Goal: Information Seeking & Learning: Learn about a topic

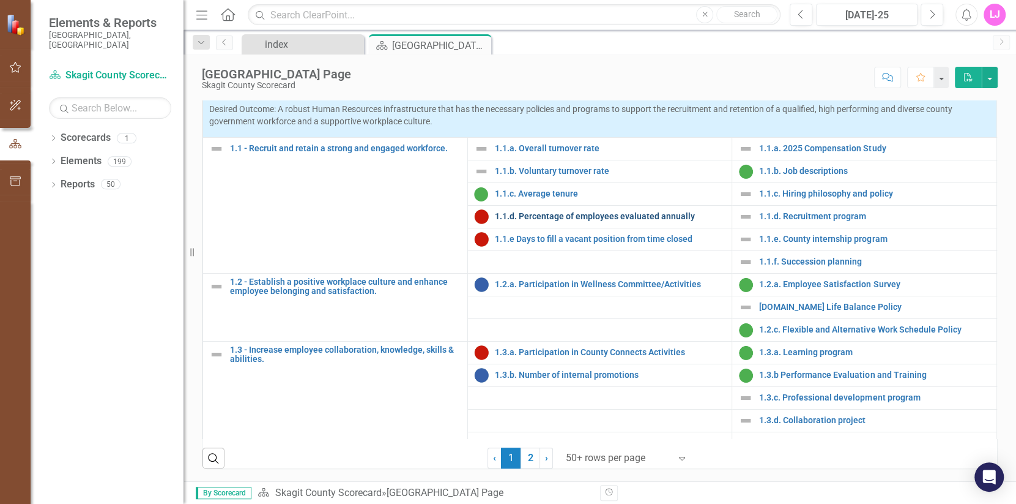
click at [481, 214] on link "1.1.d. Percentage of employees evaluated annually" at bounding box center [610, 216] width 231 height 9
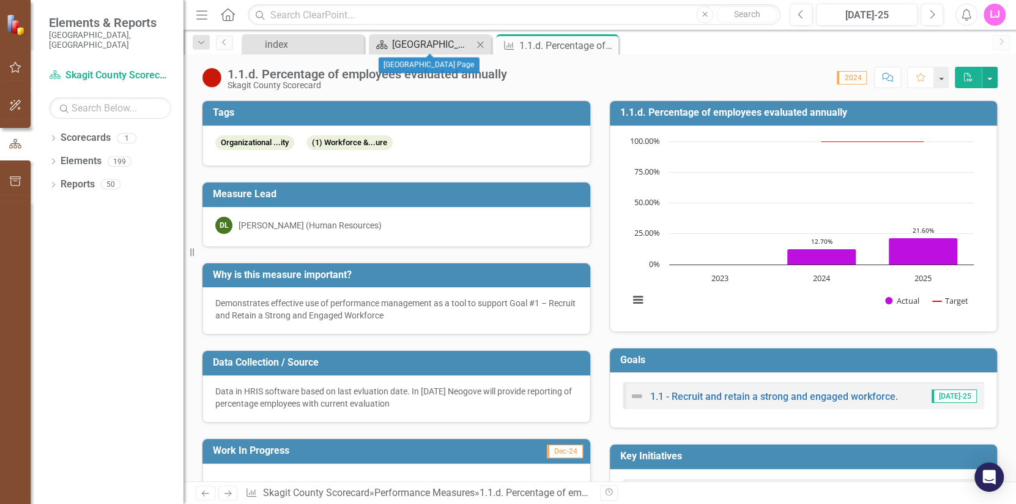
click at [432, 45] on div "[GEOGRAPHIC_DATA] Page" at bounding box center [432, 44] width 81 height 15
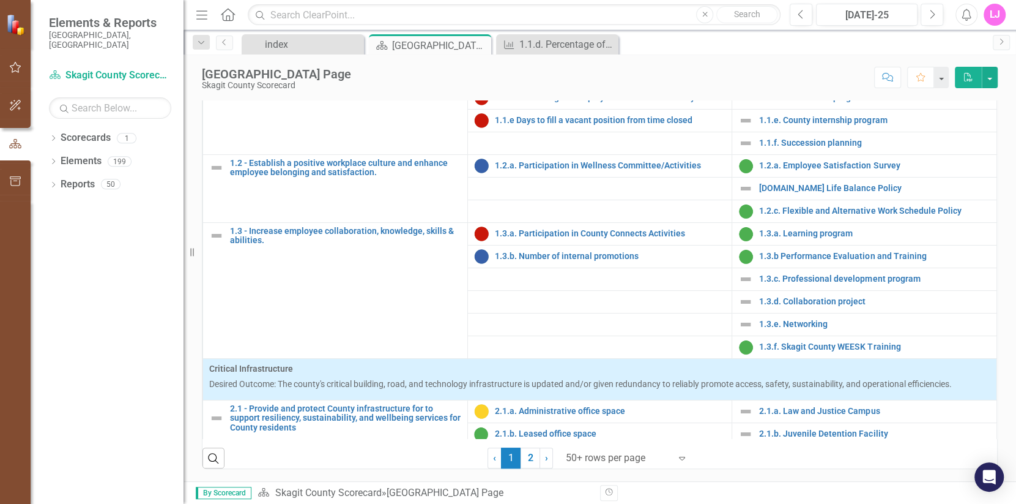
scroll to position [122, 0]
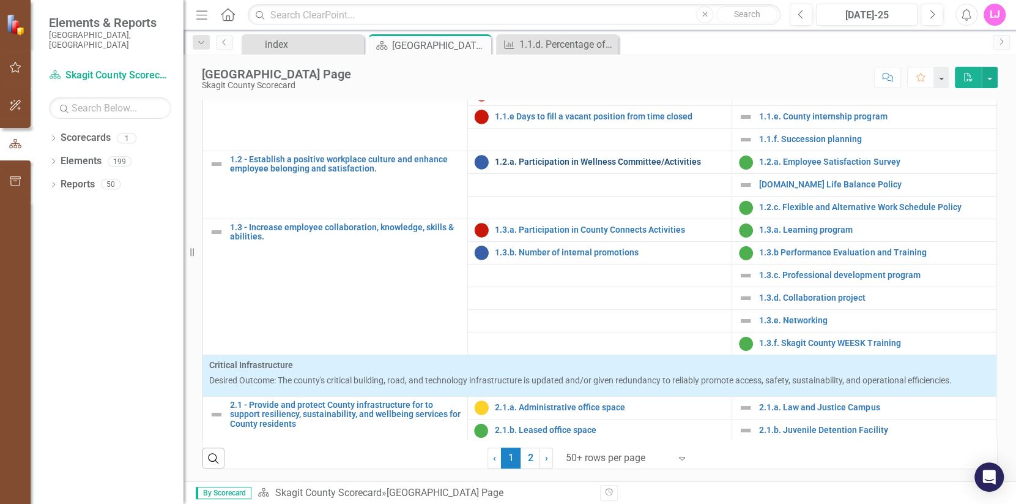
click at [481, 166] on link "1.2.a. Participation in Wellness Committee/Activities" at bounding box center [610, 161] width 231 height 9
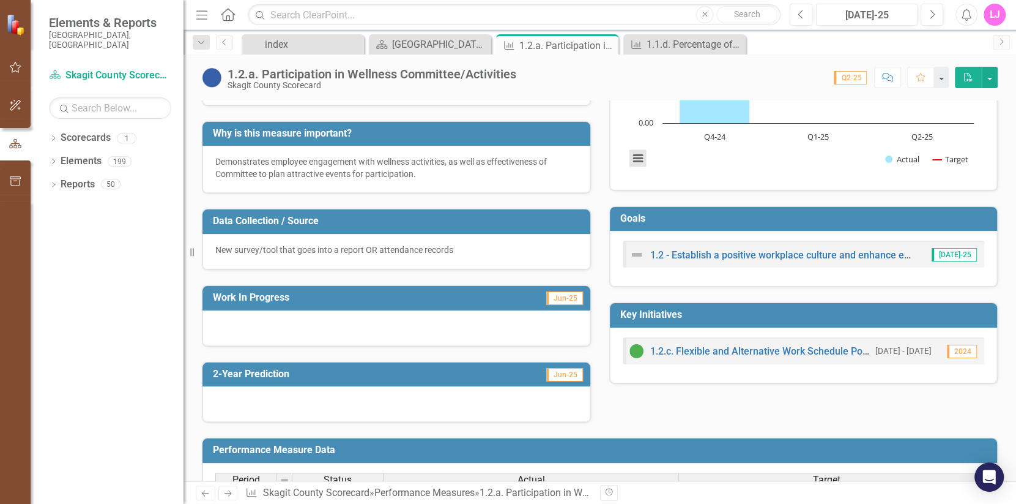
scroll to position [184, 0]
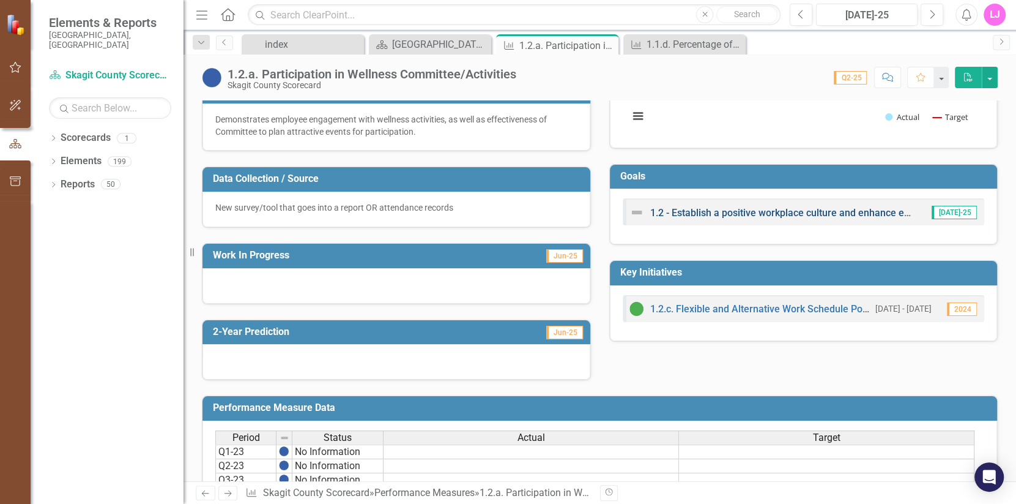
click at [481, 209] on link "1.2 - Establish a positive workplace culture and enhance employee belonging and…" at bounding box center [856, 213] width 413 height 12
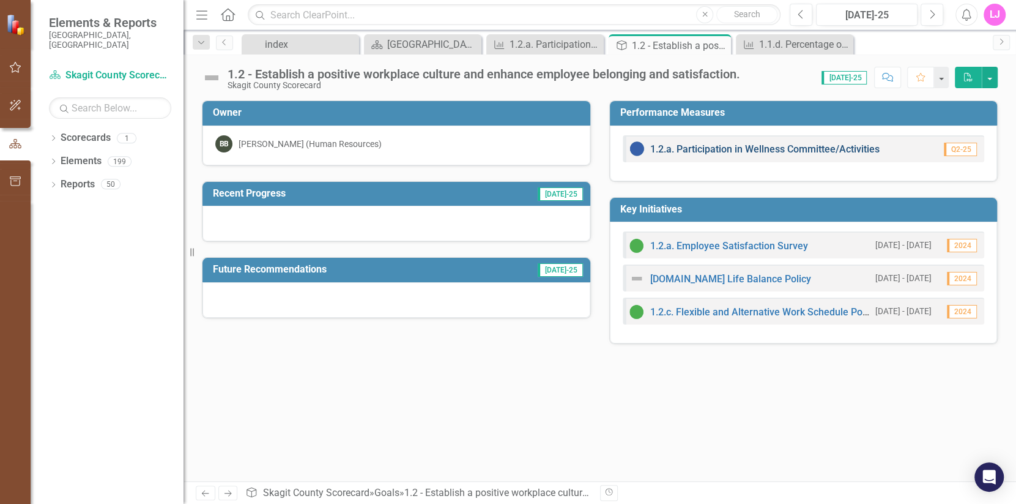
click at [481, 147] on link "1.2.a. Participation in Wellness Committee/Activities" at bounding box center [764, 149] width 229 height 12
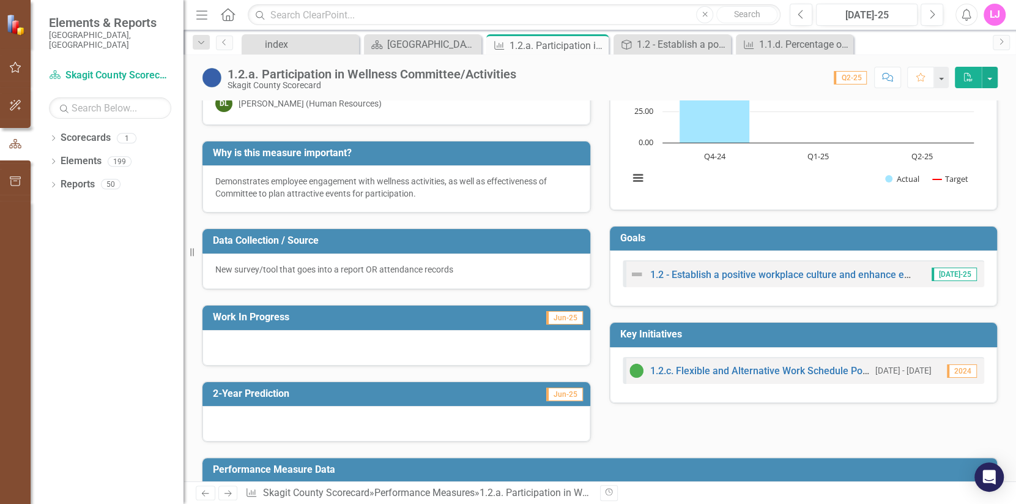
scroll to position [122, 0]
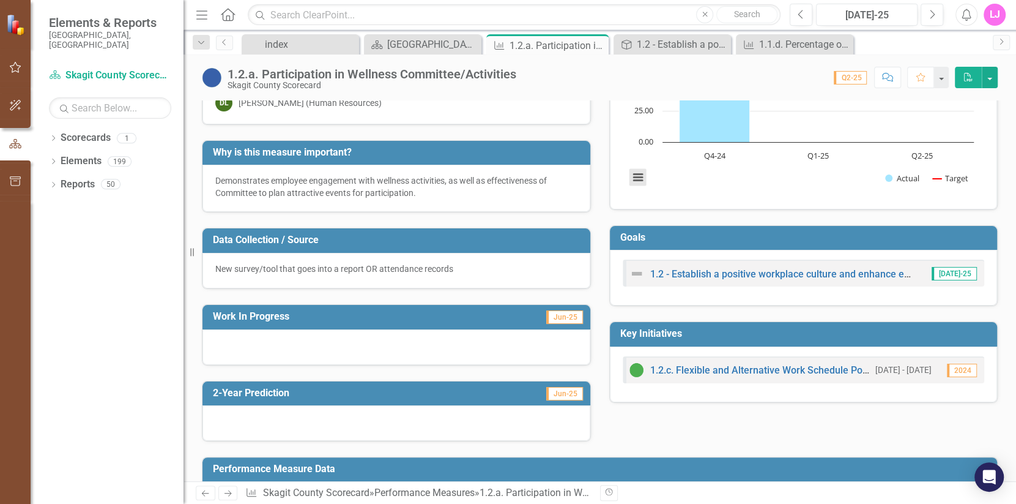
click at [481, 179] on button "View chart menu, Chart" at bounding box center [638, 176] width 17 height 17
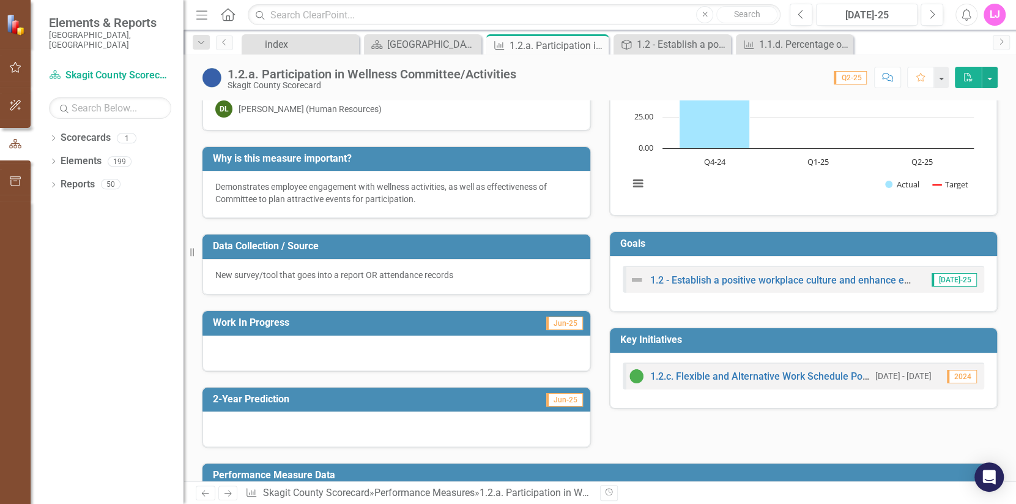
scroll to position [0, 0]
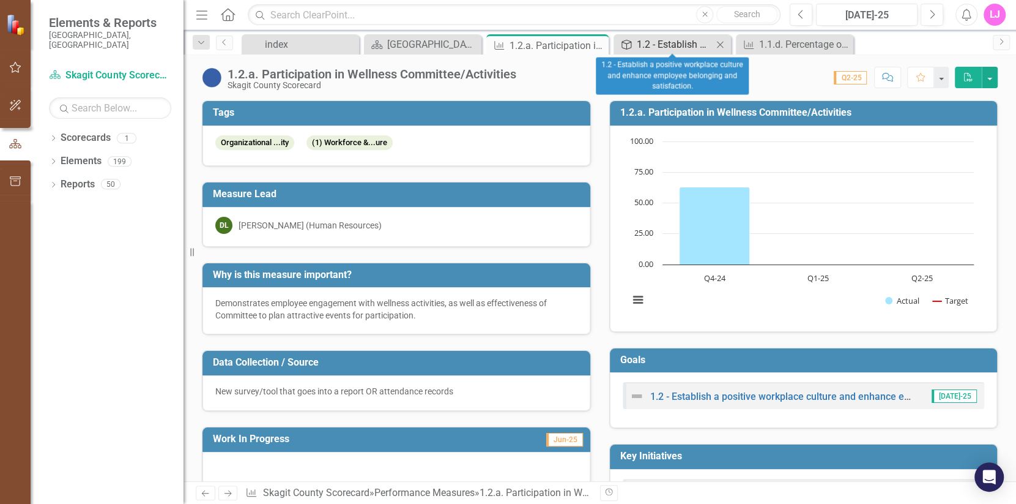
click at [481, 45] on div "1.2 - Establish a positive workplace culture and enhance employee belonging and…" at bounding box center [675, 44] width 76 height 15
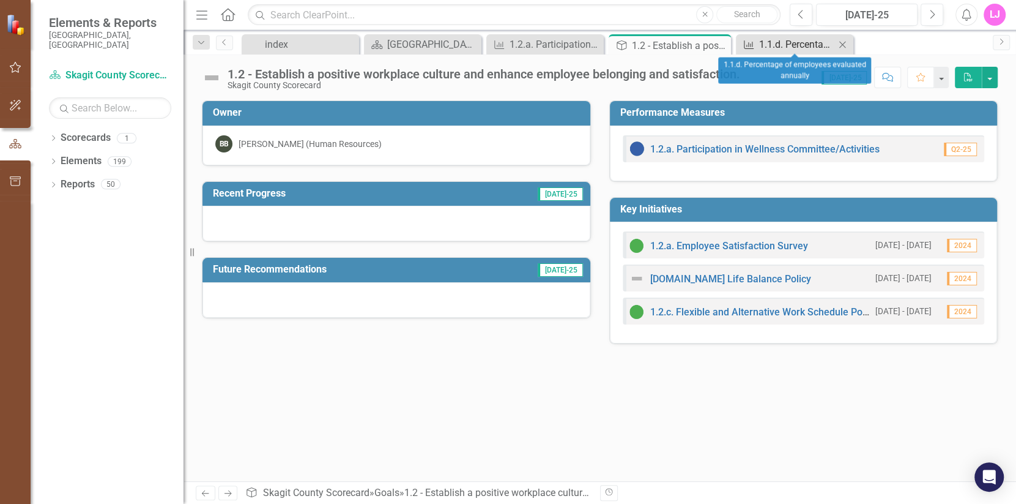
click at [481, 46] on div "1.1.d. Percentage of employees evaluated annually" at bounding box center [797, 44] width 76 height 15
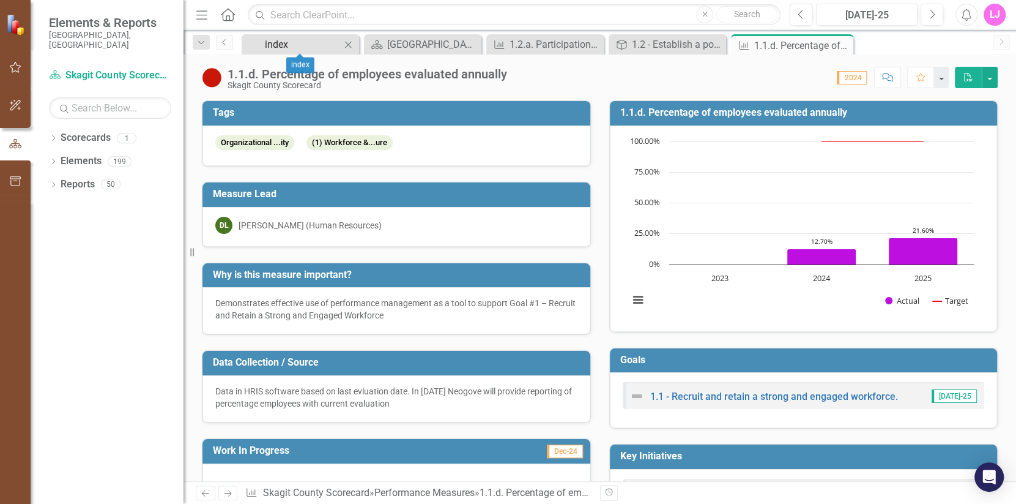
click at [286, 47] on div "index" at bounding box center [303, 44] width 76 height 15
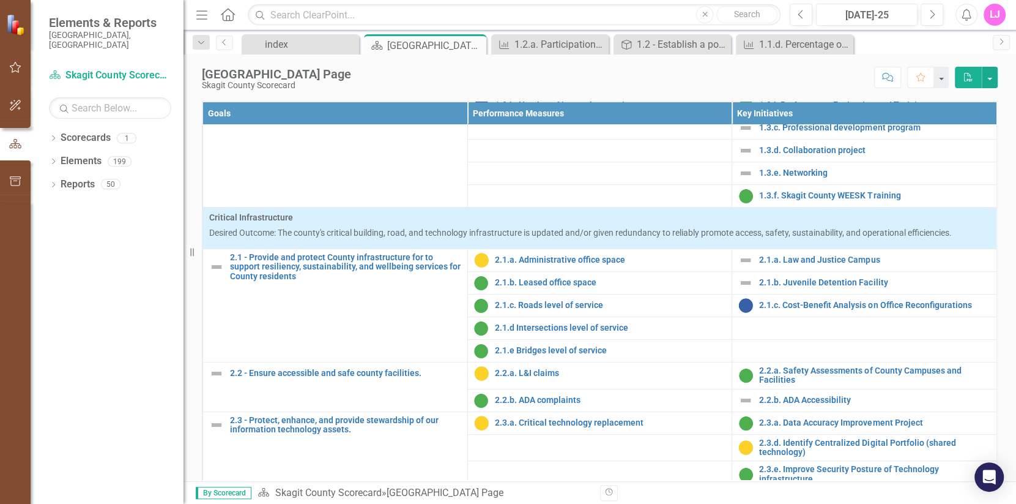
scroll to position [428, 0]
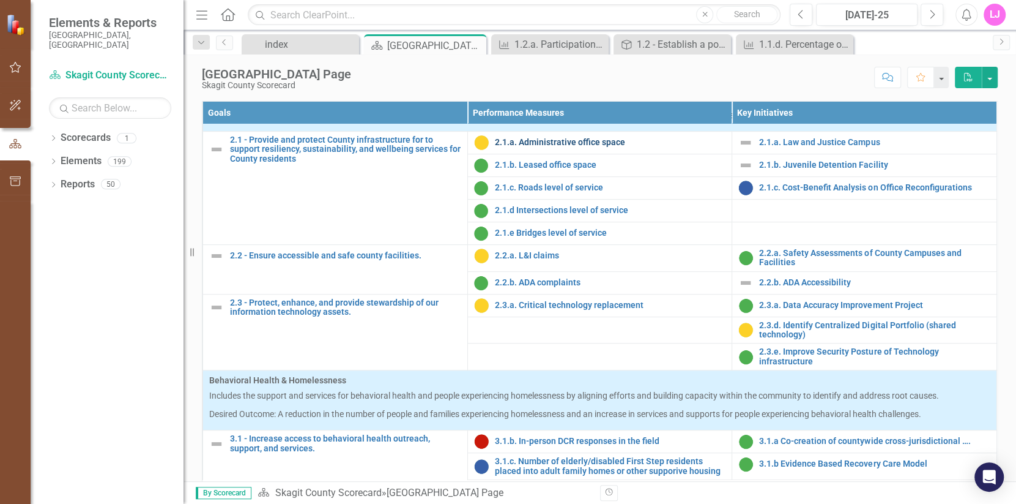
click at [481, 147] on link "2.1.a. Administrative office space" at bounding box center [610, 142] width 231 height 9
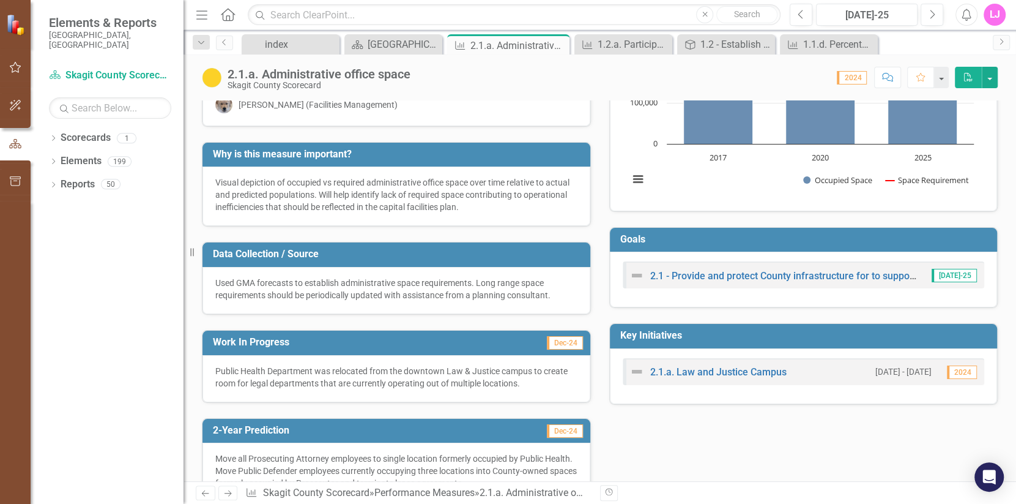
scroll to position [122, 0]
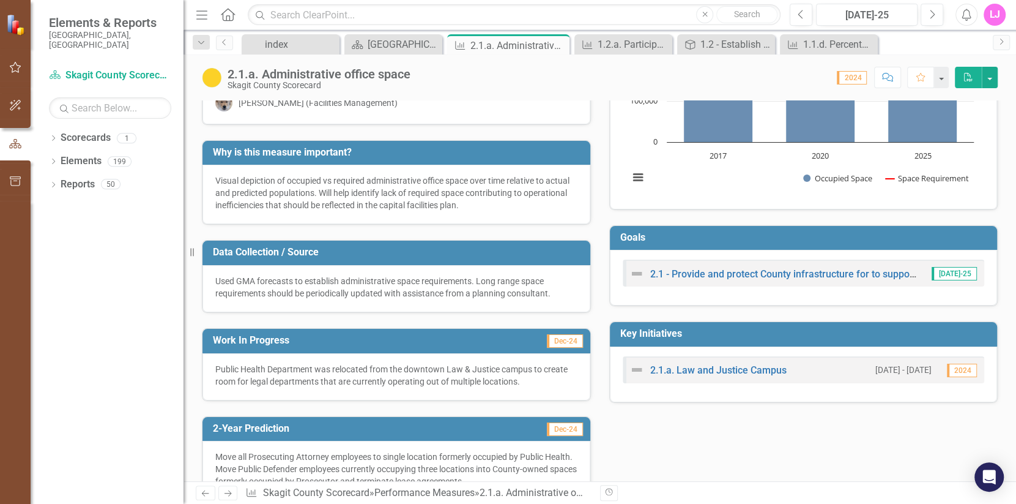
drag, startPoint x: 969, startPoint y: 277, endPoint x: 950, endPoint y: 268, distance: 20.5
click at [481, 275] on div "[DATE]-25" at bounding box center [951, 273] width 56 height 14
click at [481, 269] on span "[DATE]-25" at bounding box center [954, 273] width 45 height 13
click at [481, 270] on span "[DATE]-25" at bounding box center [954, 273] width 45 height 13
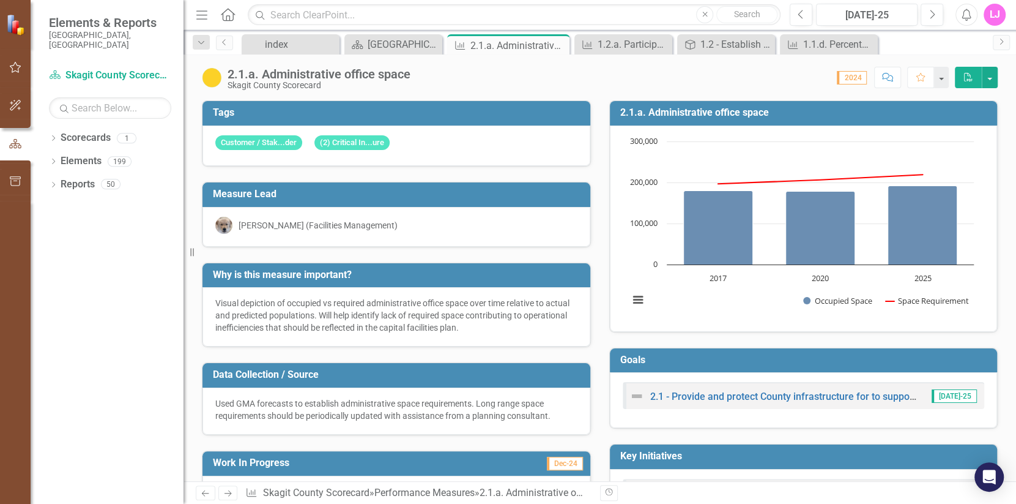
click at [481, 399] on span "[DATE]-25" at bounding box center [954, 395] width 45 height 13
click at [481, 396] on link "2.1 - Provide and protect County infrastructure for to support resiliency, sust…" at bounding box center [935, 396] width 570 height 12
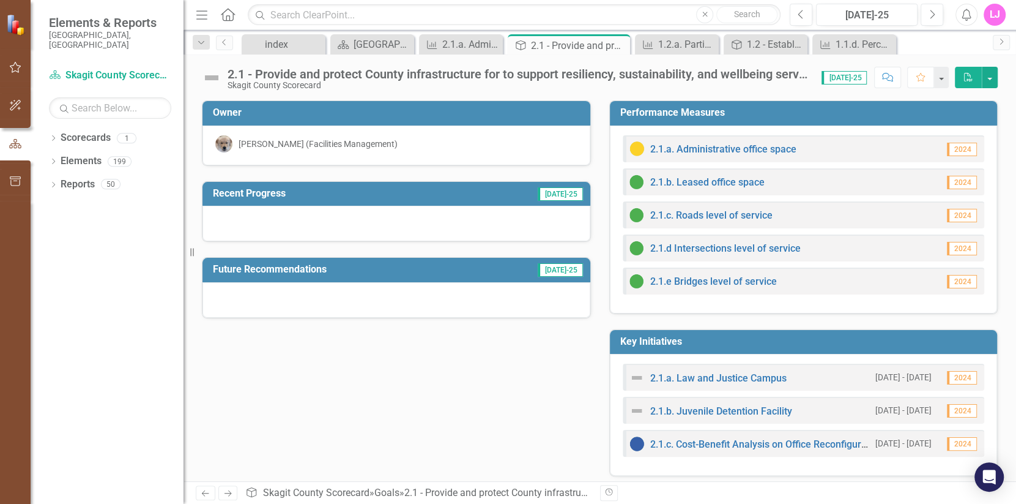
click at [481, 191] on span "[DATE]-25" at bounding box center [560, 193] width 45 height 13
click at [225, 40] on icon "Previous" at bounding box center [225, 42] width 10 height 7
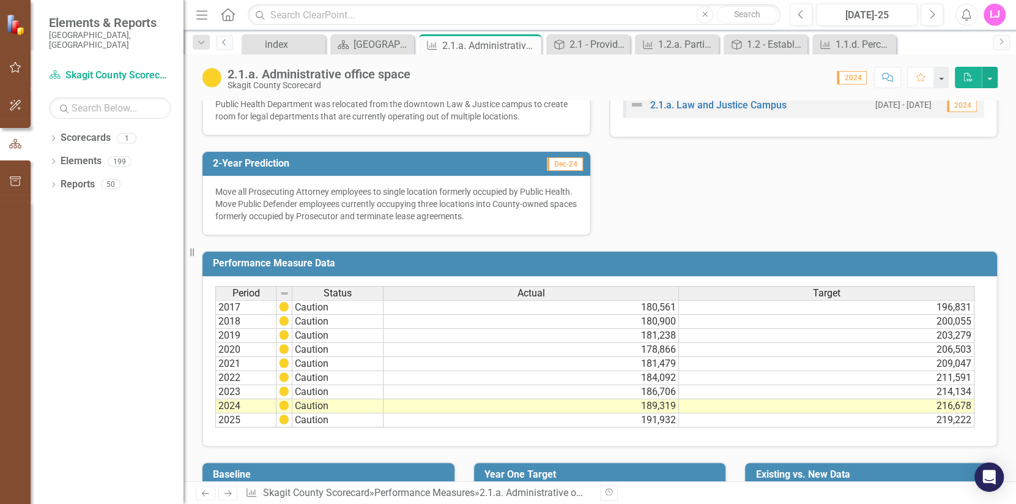
scroll to position [255, 0]
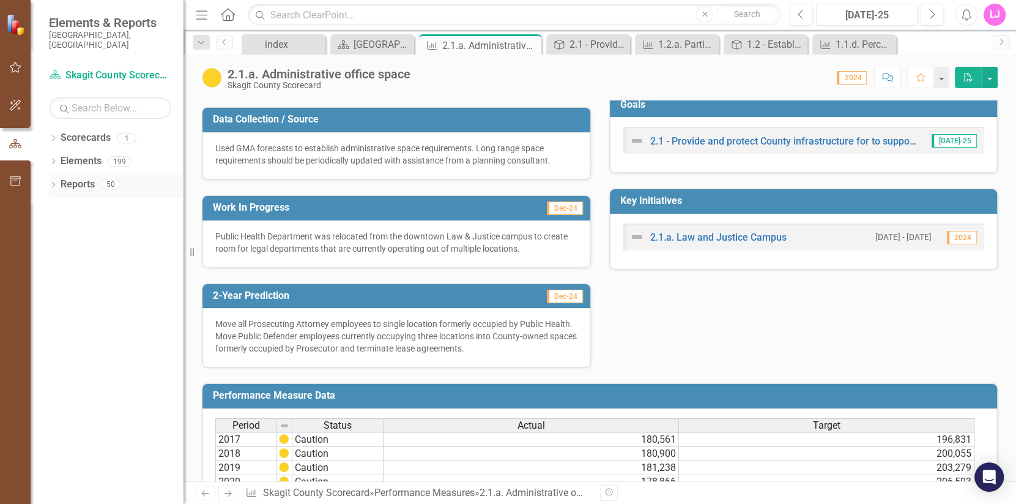
click at [70, 177] on link "Reports" at bounding box center [78, 184] width 34 height 14
click at [82, 177] on link "Reports" at bounding box center [78, 184] width 34 height 14
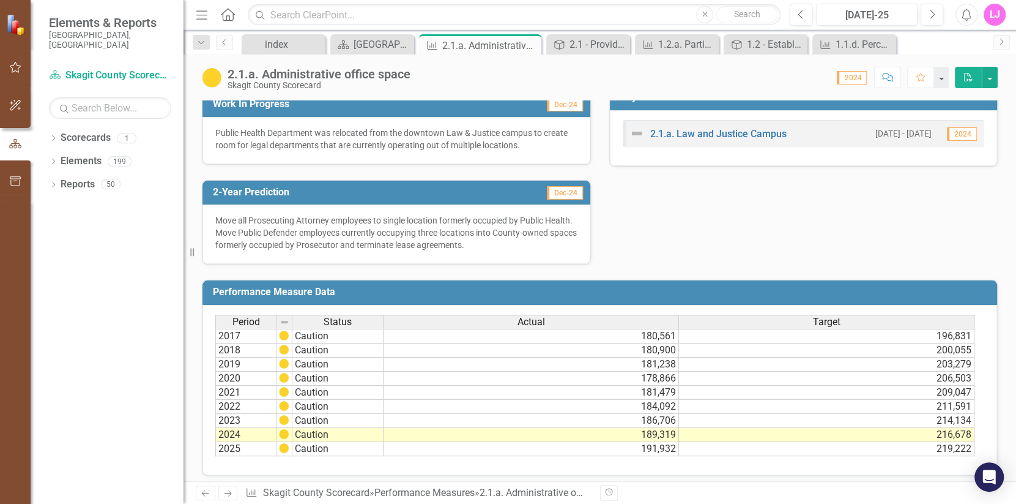
scroll to position [439, 0]
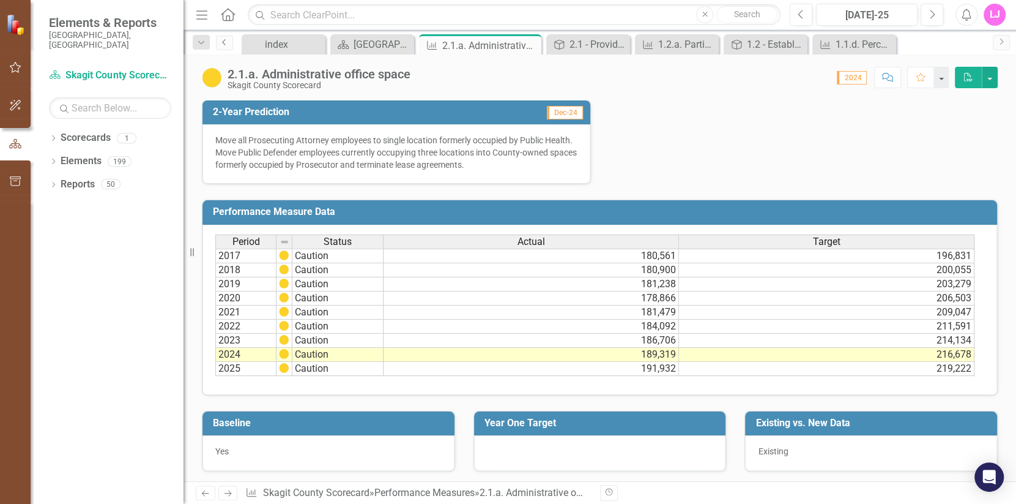
click at [223, 42] on icon at bounding box center [223, 42] width 3 height 6
